Goal: Participate in discussion: Engage in conversation with other users on a specific topic

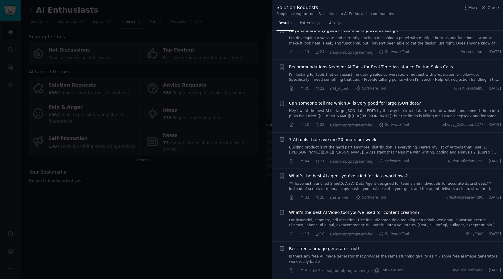
scroll to position [228, 0]
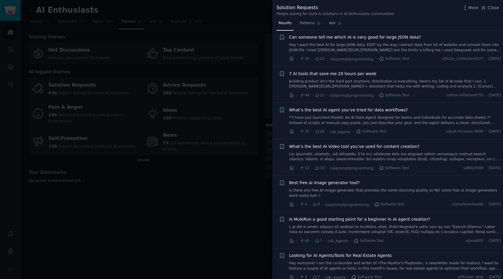
click at [355, 158] on link at bounding box center [395, 157] width 212 height 10
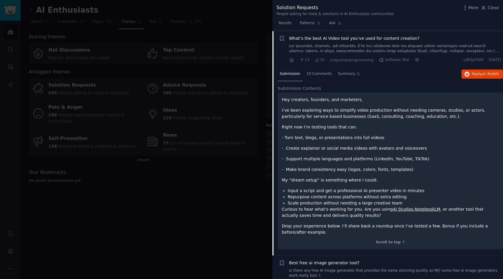
scroll to position [336, 0]
click at [320, 73] on span "10 Comments" at bounding box center [319, 73] width 25 height 5
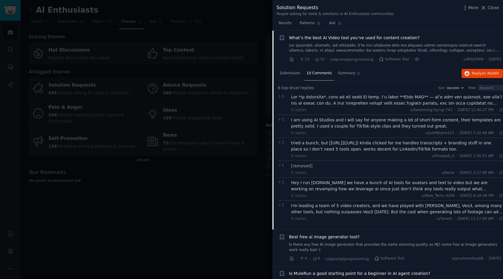
click at [381, 191] on div "Hey I run [DOMAIN_NAME] we have a bunch of AI tools for avatars and text to vid…" at bounding box center [397, 186] width 212 height 12
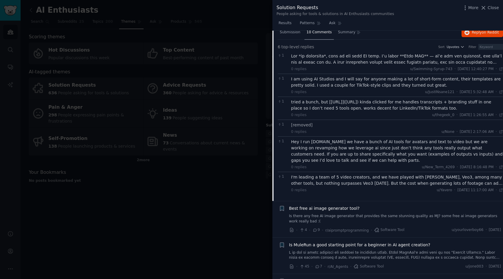
scroll to position [383, 0]
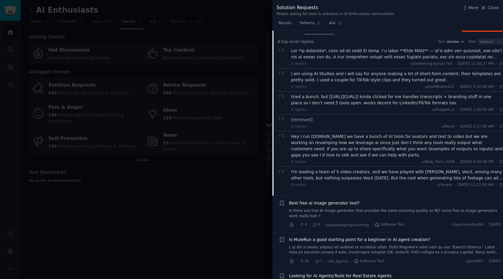
click at [225, 229] on div at bounding box center [251, 139] width 503 height 279
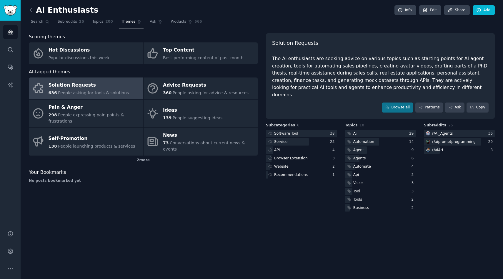
click at [325, 205] on div "AI Enthusiasts Info Edit Share Add Search Subreddits 25 Topics 200 Themes Ask P…" at bounding box center [262, 139] width 483 height 279
click at [219, 198] on div "Scoring themes Hot Discussions Popular discussions this week Top Content Best-p…" at bounding box center [143, 122] width 229 height 179
click at [209, 195] on div "Scoring themes Hot Discussions Popular discussions this week Top Content Best-p…" at bounding box center [143, 122] width 229 height 179
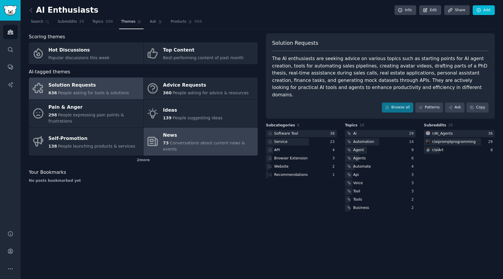
click at [206, 144] on span "Conversations about current news & events" at bounding box center [204, 145] width 82 height 11
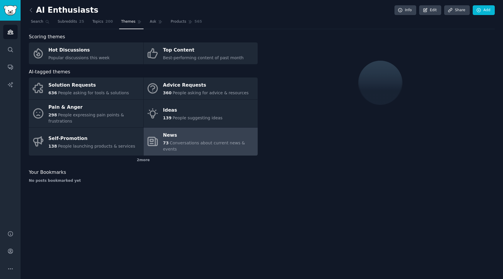
click at [255, 190] on div "AI Enthusiasts Info Edit Share Add Search Subreddits 25 Topics 200 Themes Ask P…" at bounding box center [262, 139] width 483 height 279
